Goal: Task Accomplishment & Management: Manage account settings

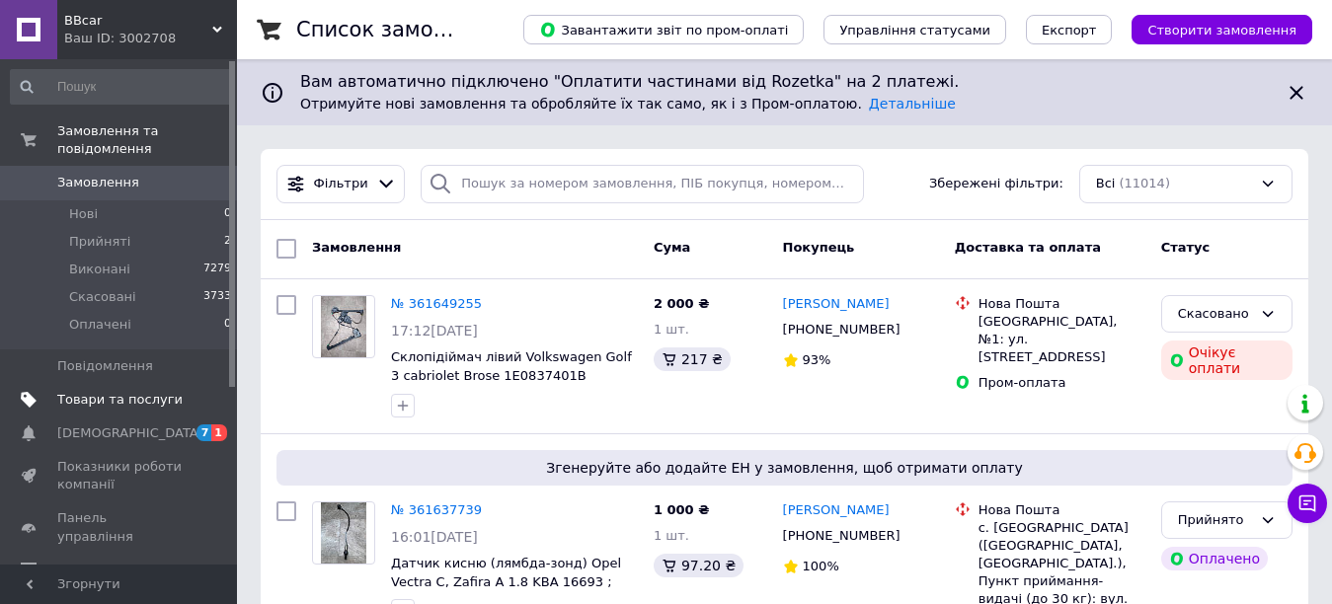
click at [90, 391] on span "Товари та послуги" at bounding box center [119, 400] width 125 height 18
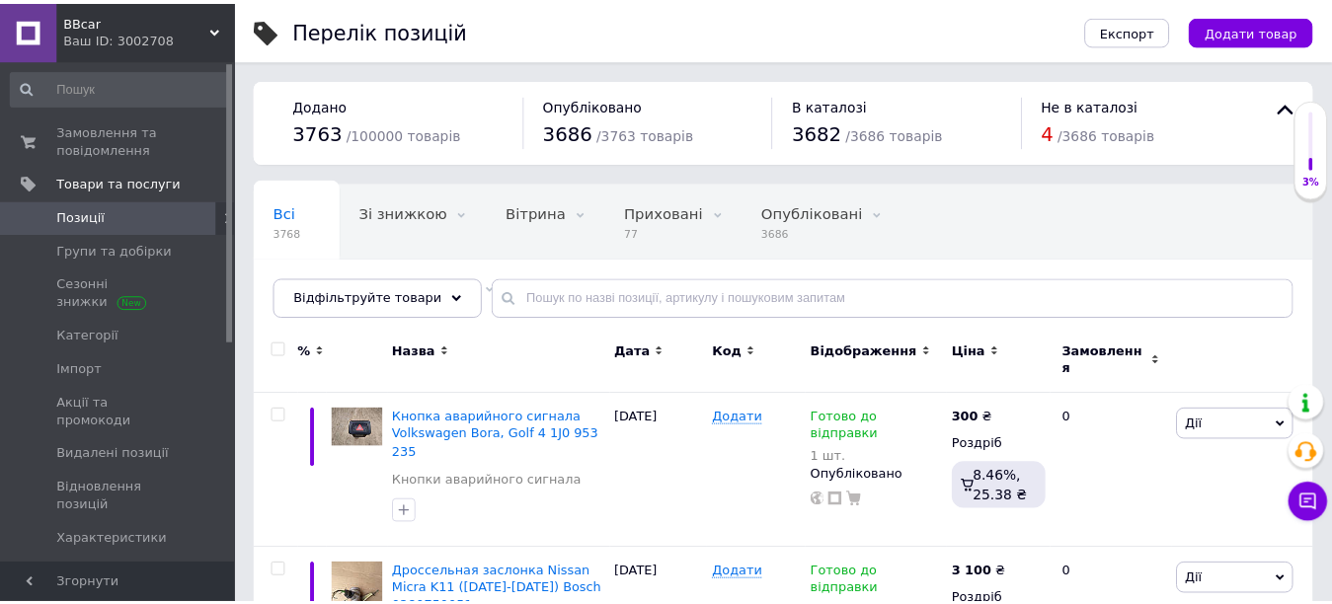
scroll to position [198, 0]
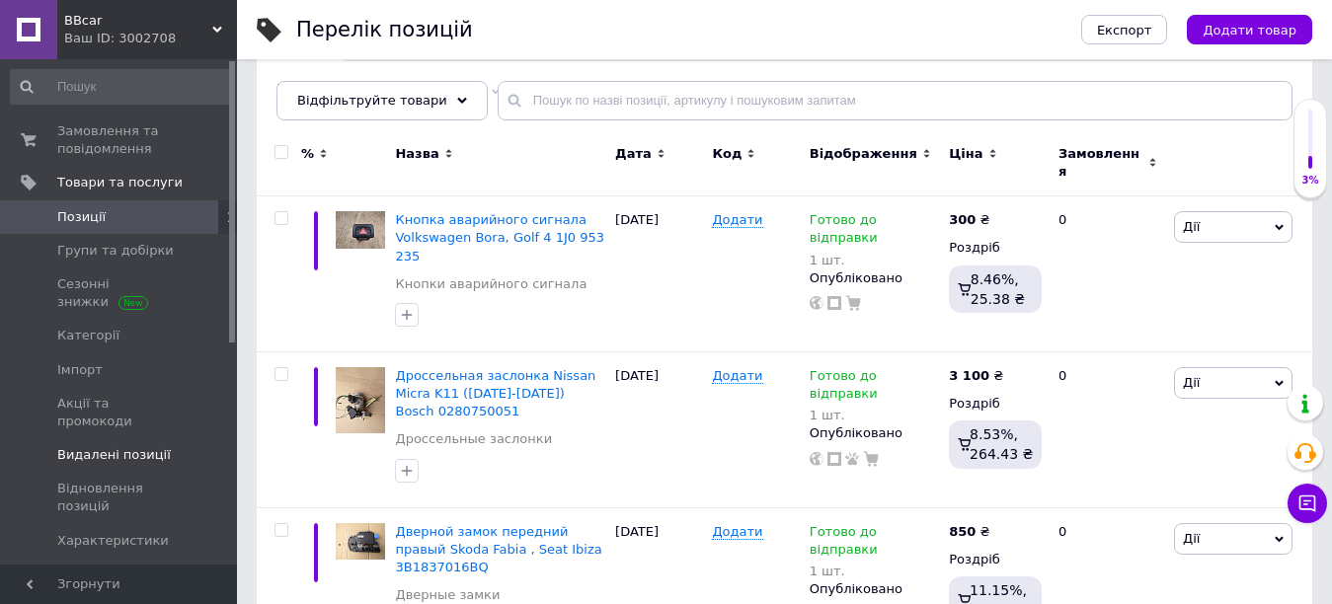
click at [89, 446] on span "Видалені позиції" at bounding box center [114, 455] width 114 height 18
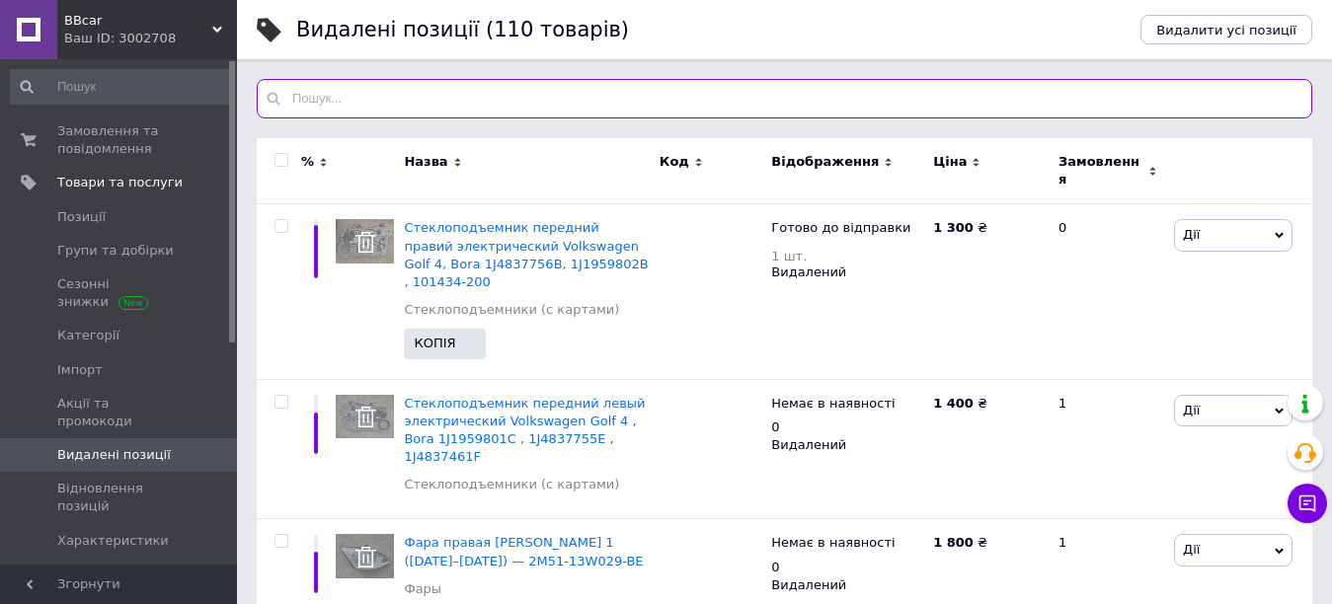
click at [306, 89] on input "text" at bounding box center [785, 99] width 1056 height 40
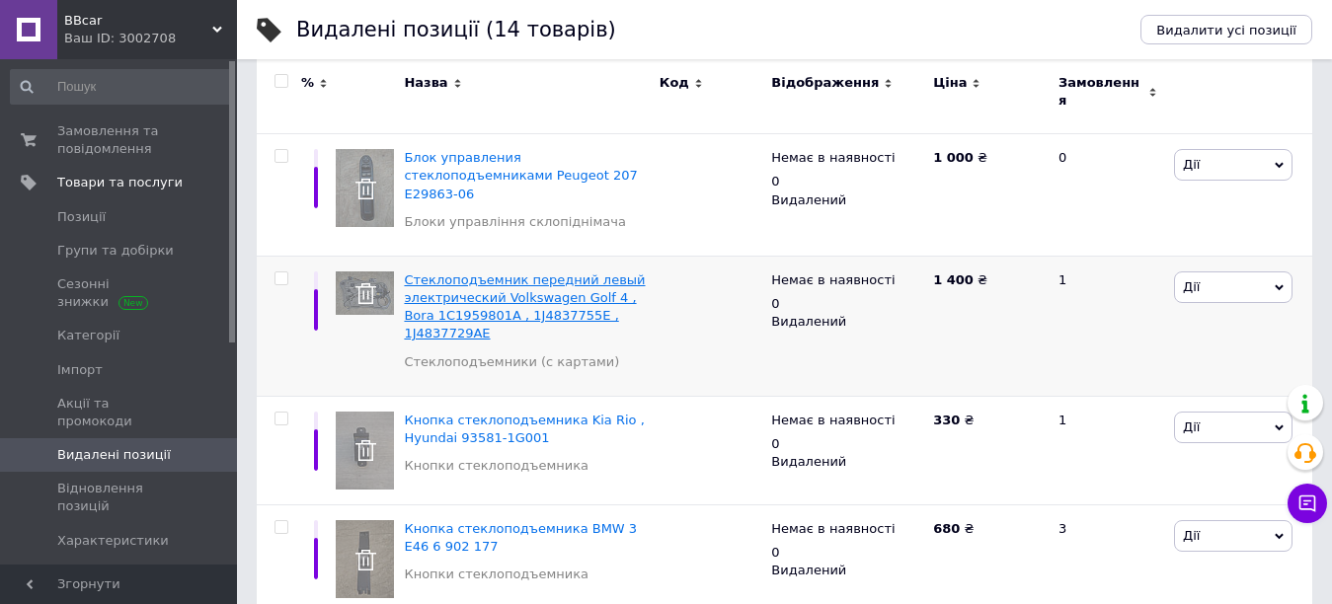
scroll to position [198, 0]
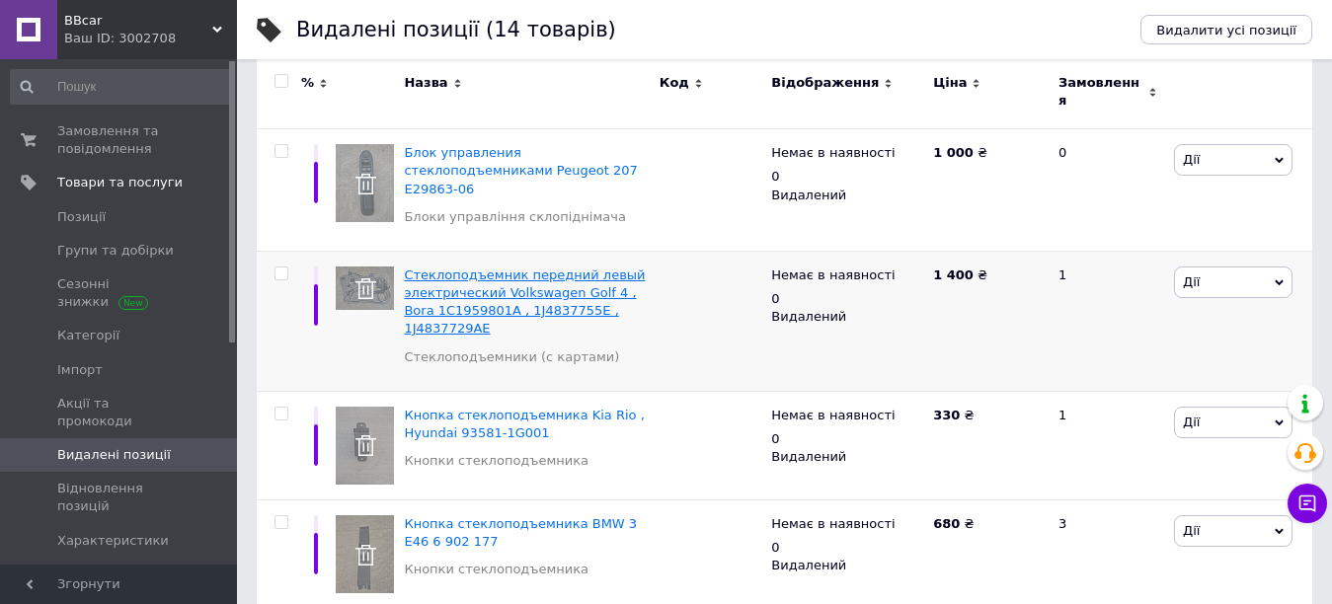
type input "склоп"
click at [504, 268] on span "Стеклоподъемник передний левый электрический Volkswagen Golf 4 , Bora 1C1959801…" at bounding box center [524, 302] width 241 height 69
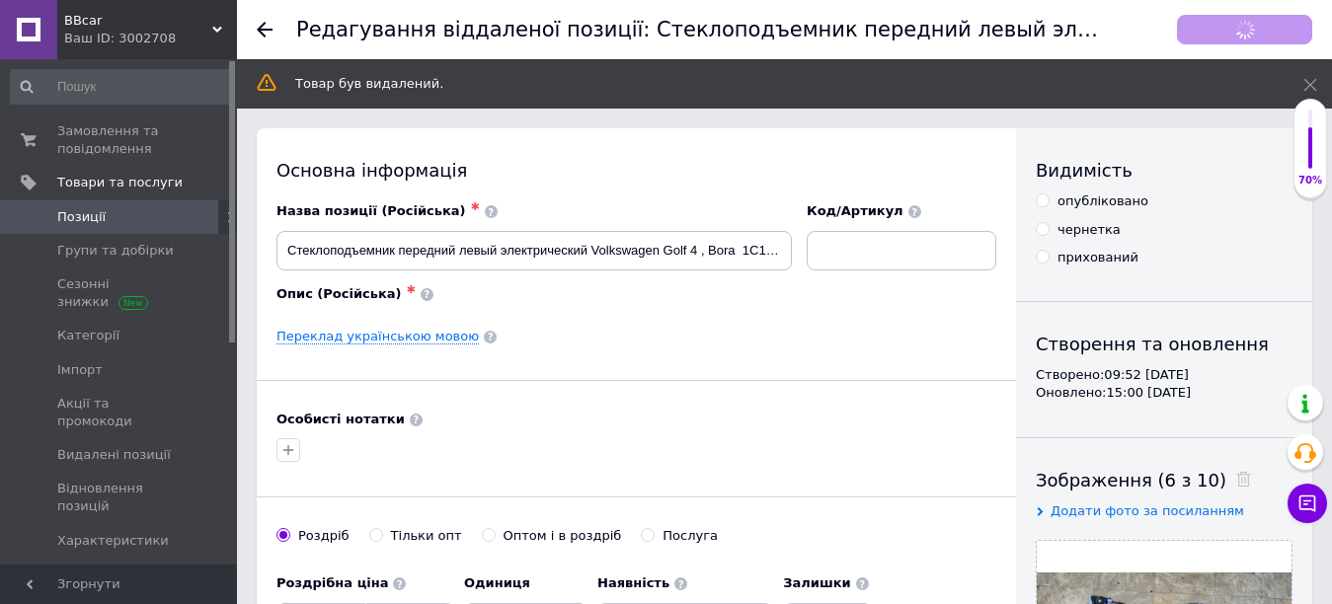
checkbox input "true"
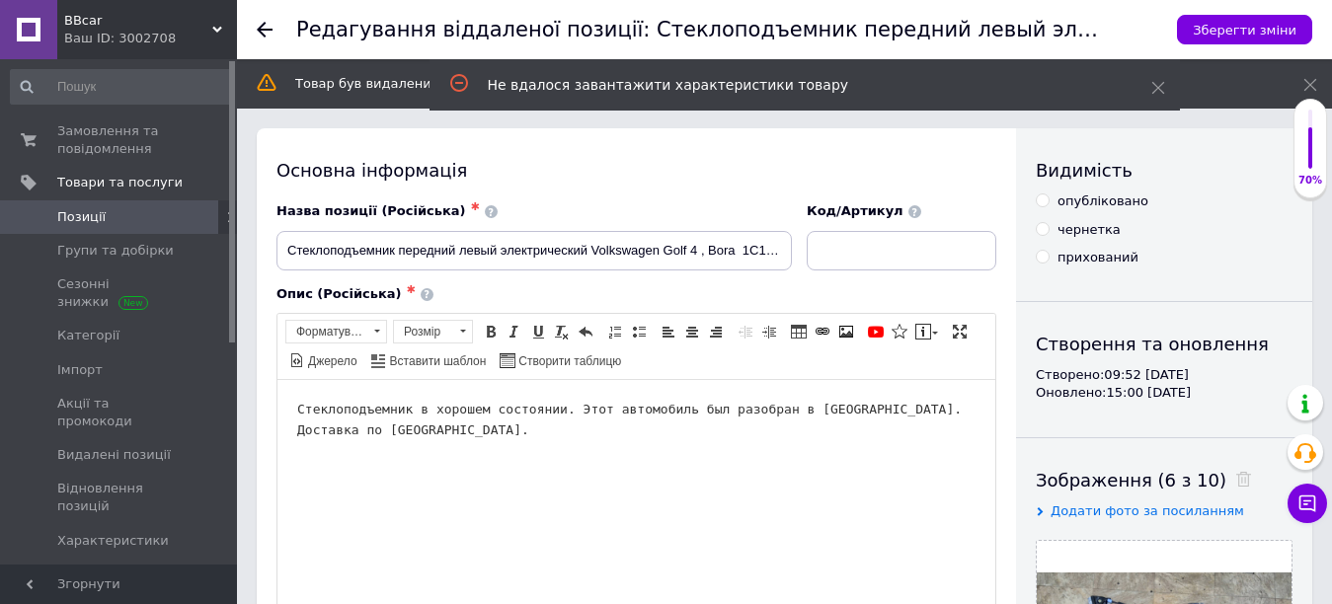
click at [1044, 203] on input "опубліковано" at bounding box center [1042, 200] width 13 height 13
radio input "true"
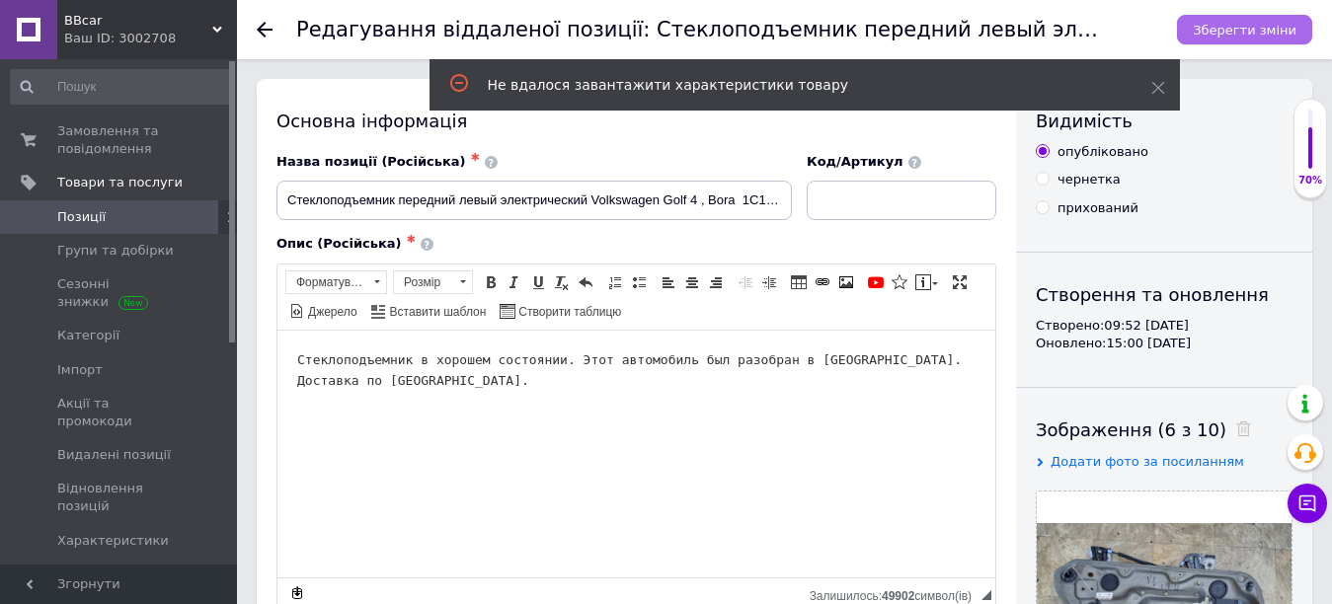
click at [1267, 26] on icon "Зберегти зміни" at bounding box center [1245, 30] width 104 height 15
checkbox input "true"
